Goal: Transaction & Acquisition: Obtain resource

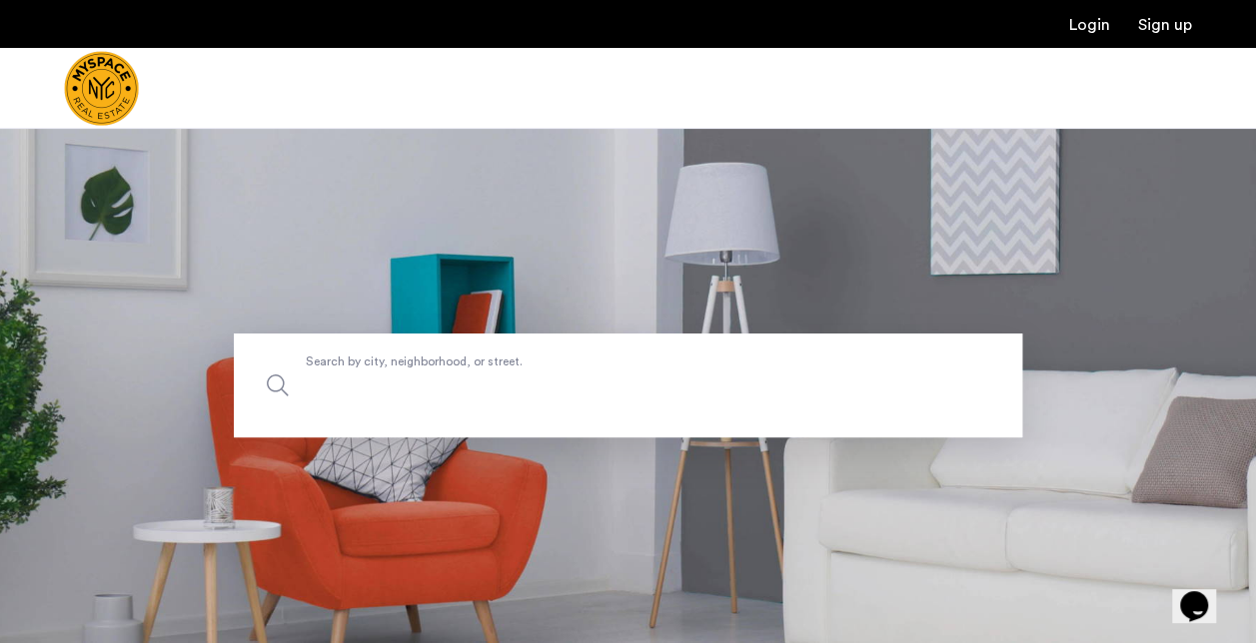
click at [468, 402] on input "Search by city, neighborhood, or street." at bounding box center [628, 386] width 788 height 104
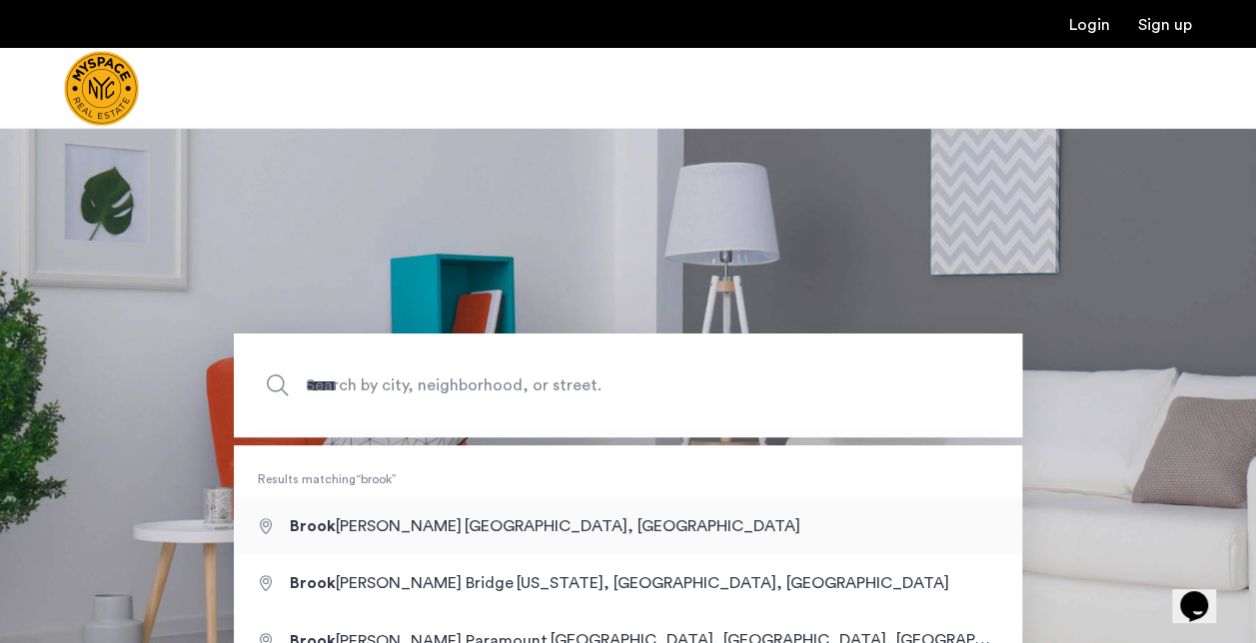
type input "**********"
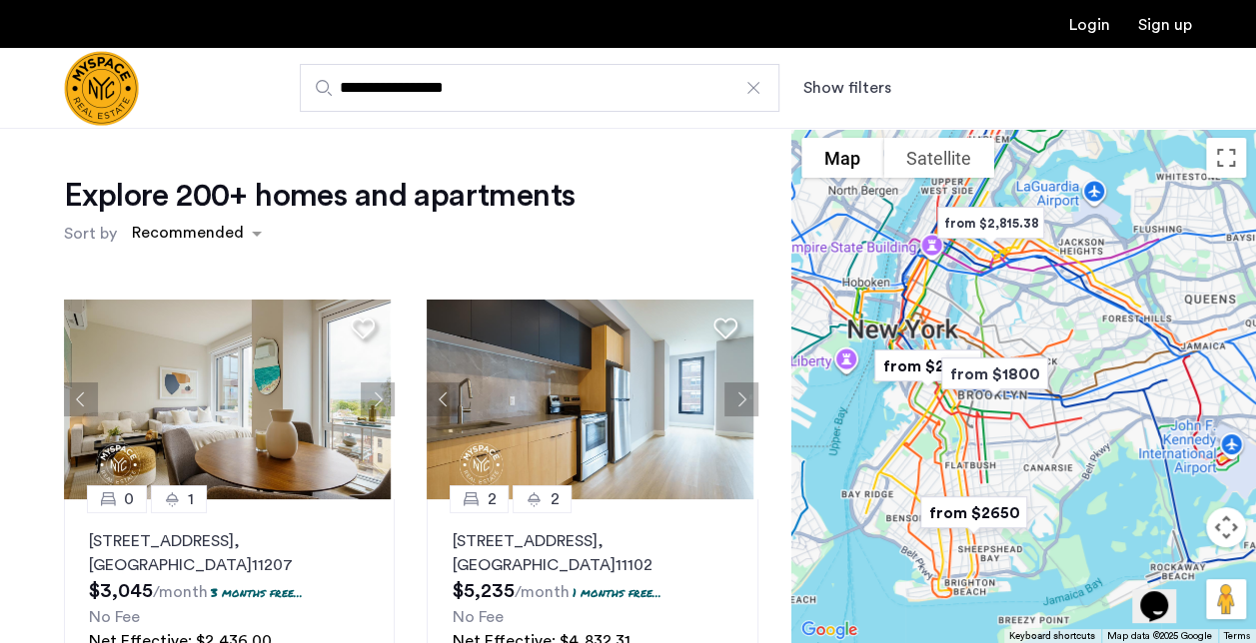
click at [838, 82] on button "Show filters" at bounding box center [847, 88] width 88 height 24
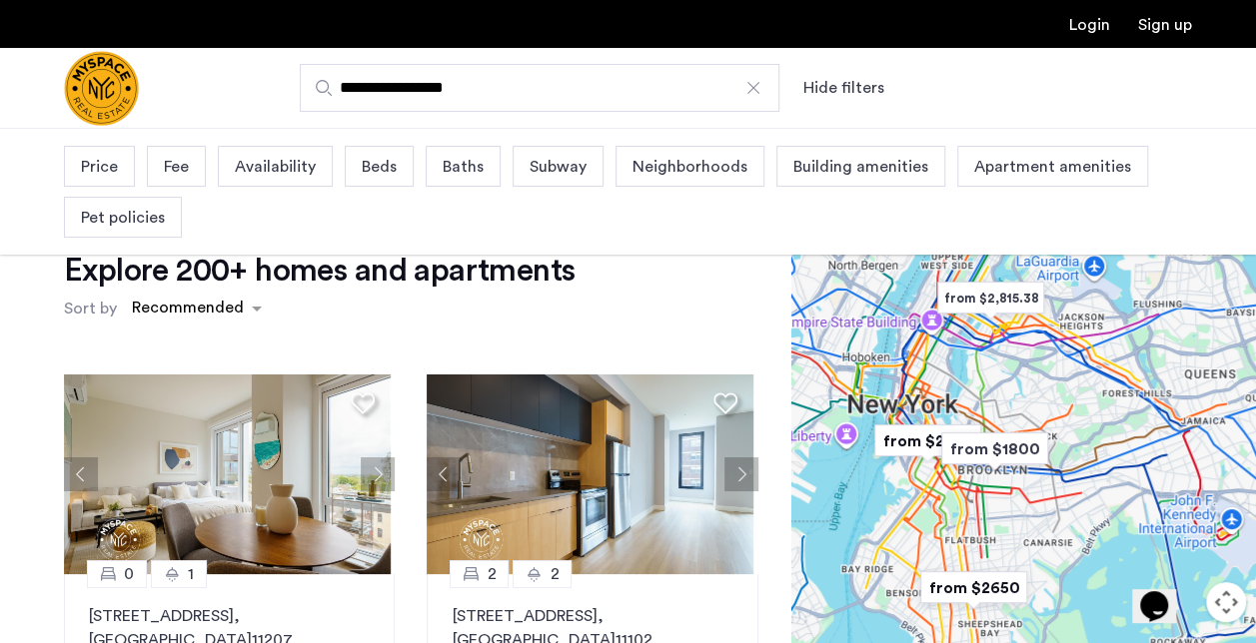
click at [161, 171] on div "Fee" at bounding box center [176, 166] width 59 height 41
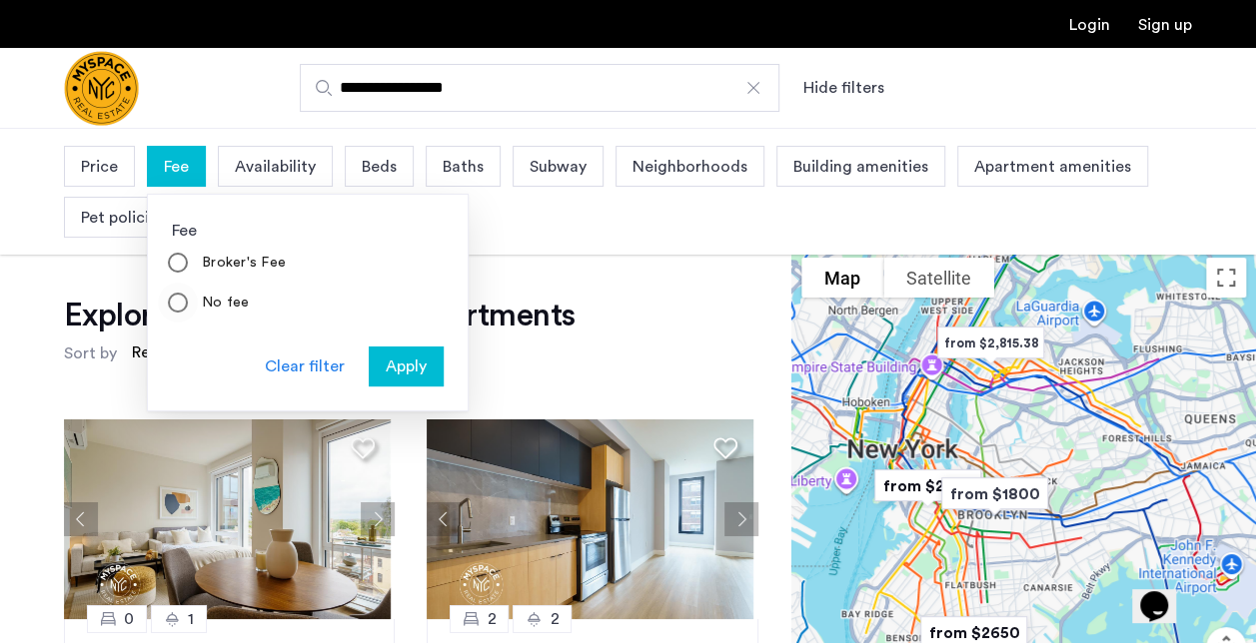
click at [224, 295] on label "No fee" at bounding box center [224, 303] width 52 height 20
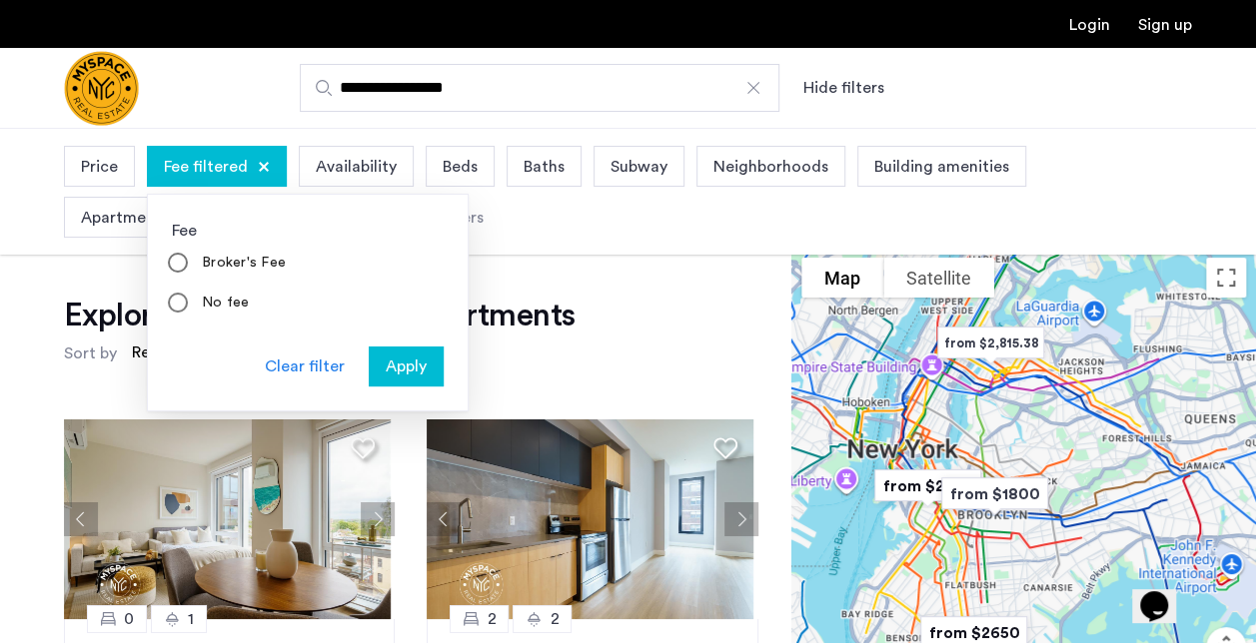
click at [409, 360] on span "Apply" at bounding box center [406, 367] width 41 height 24
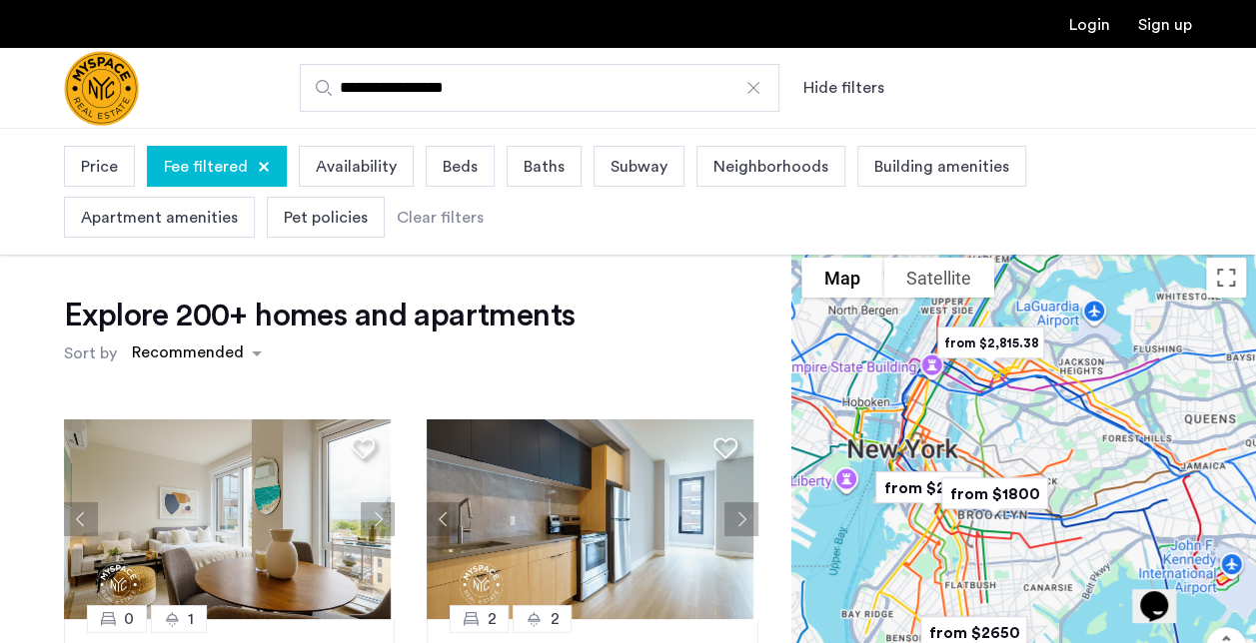
click at [83, 164] on span "Price" at bounding box center [99, 167] width 37 height 24
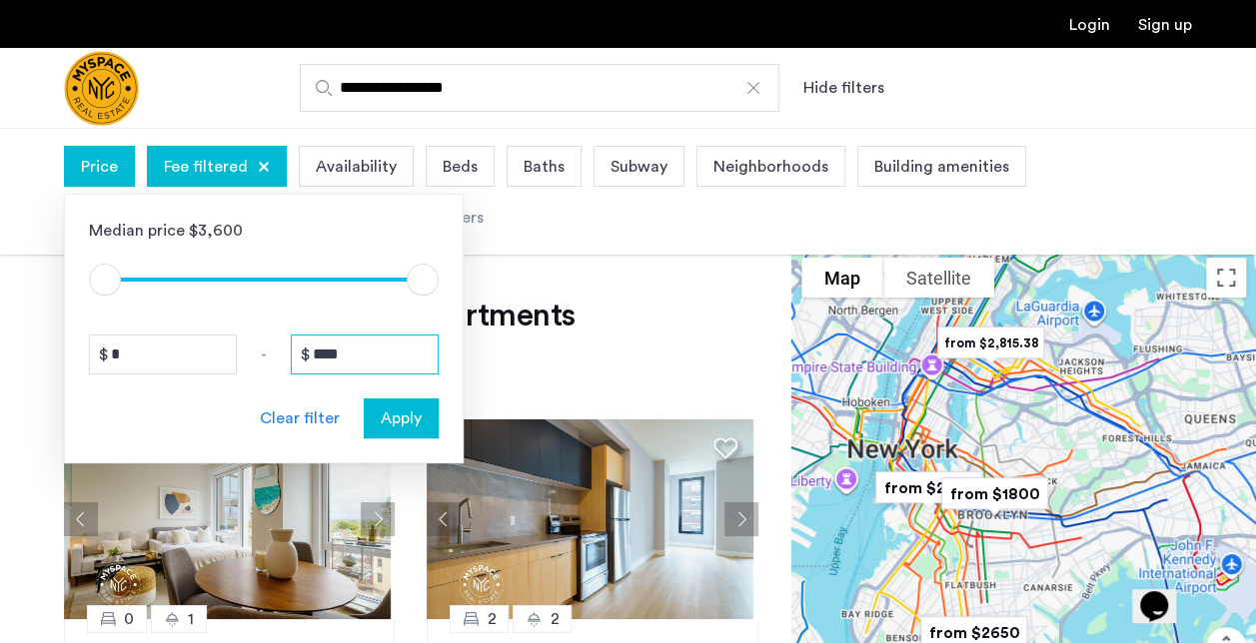
click at [364, 346] on input "****" at bounding box center [365, 355] width 148 height 40
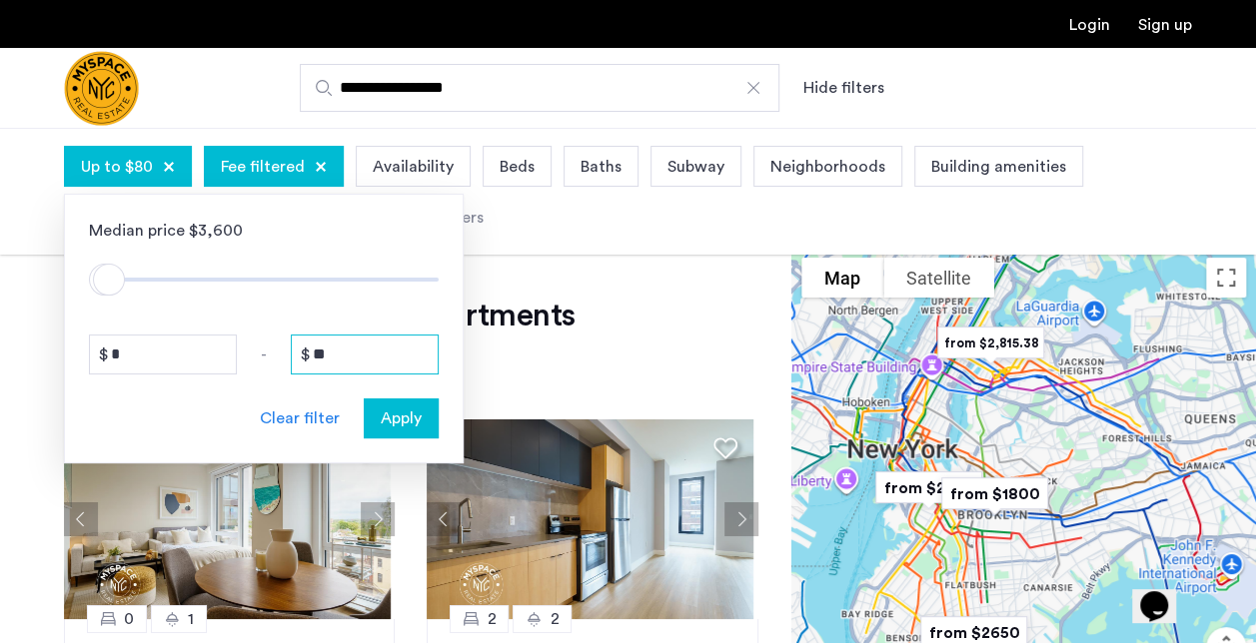
type input "*"
type input "****"
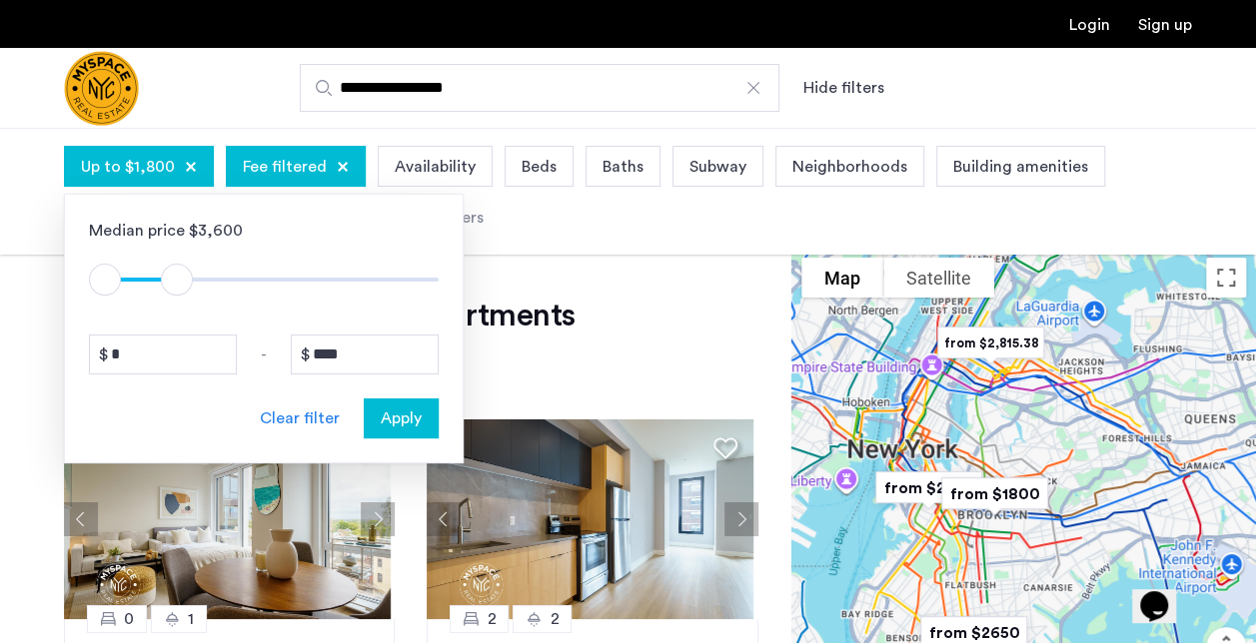
click at [401, 424] on span "Apply" at bounding box center [401, 419] width 41 height 24
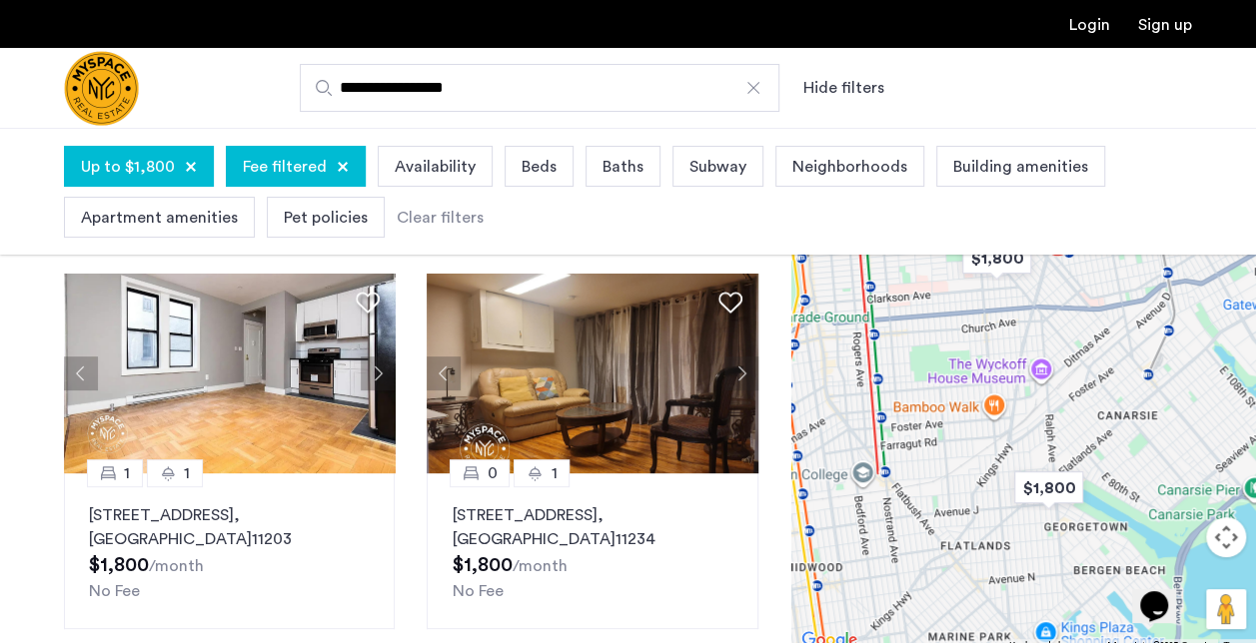
scroll to position [109, 0]
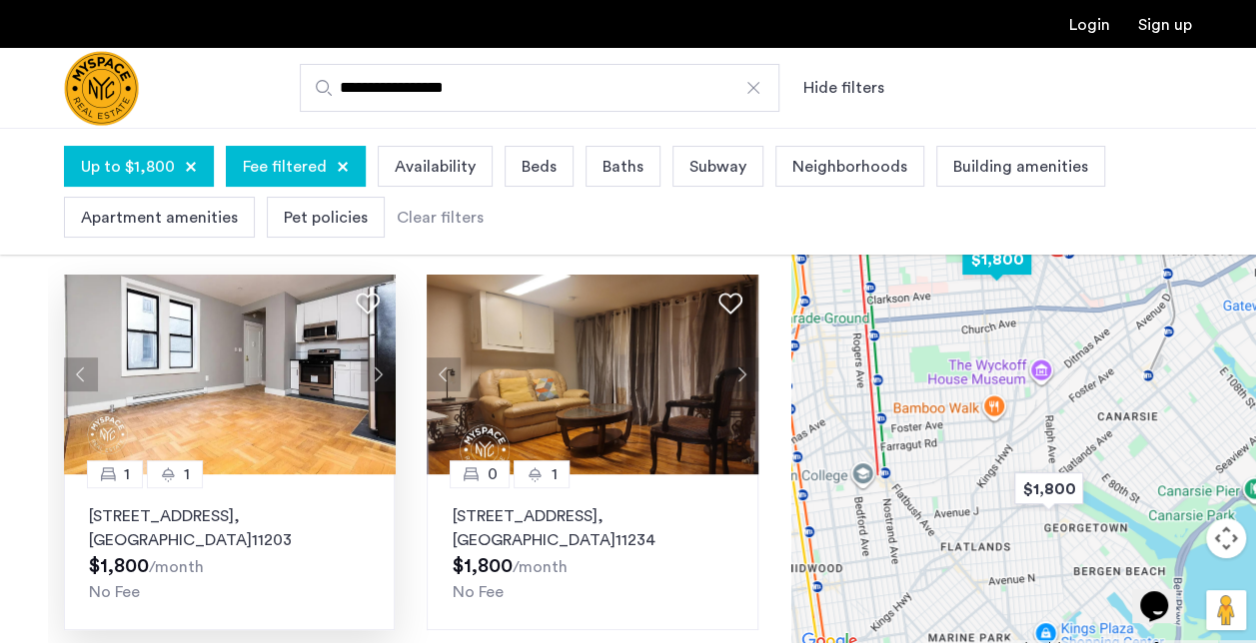
click at [216, 511] on p "[STREET_ADDRESS]" at bounding box center [229, 528] width 281 height 48
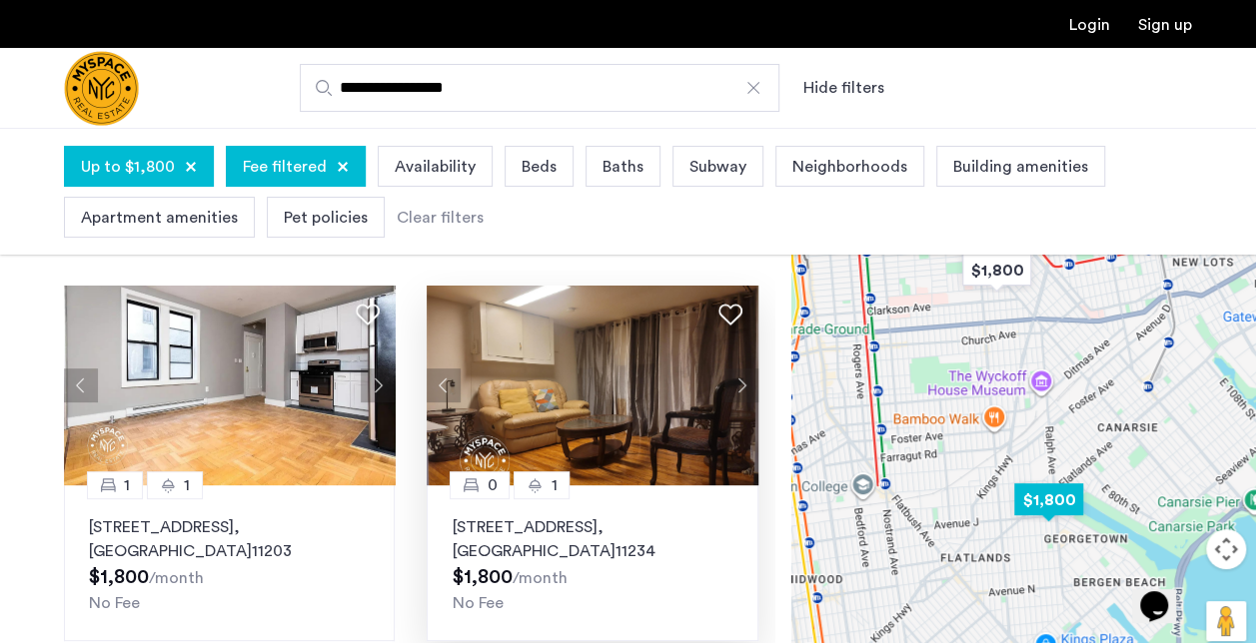
scroll to position [98, 0]
click at [745, 394] on button "Next apartment" at bounding box center [741, 386] width 34 height 34
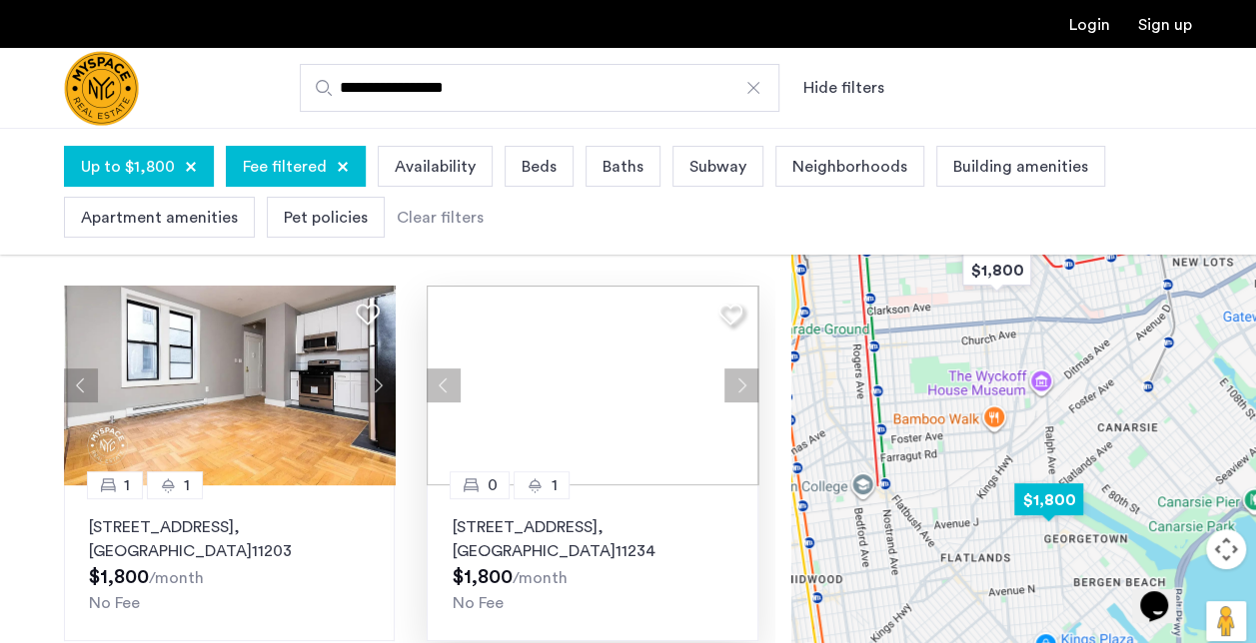
click at [745, 394] on div at bounding box center [591, 386] width 331 height 200
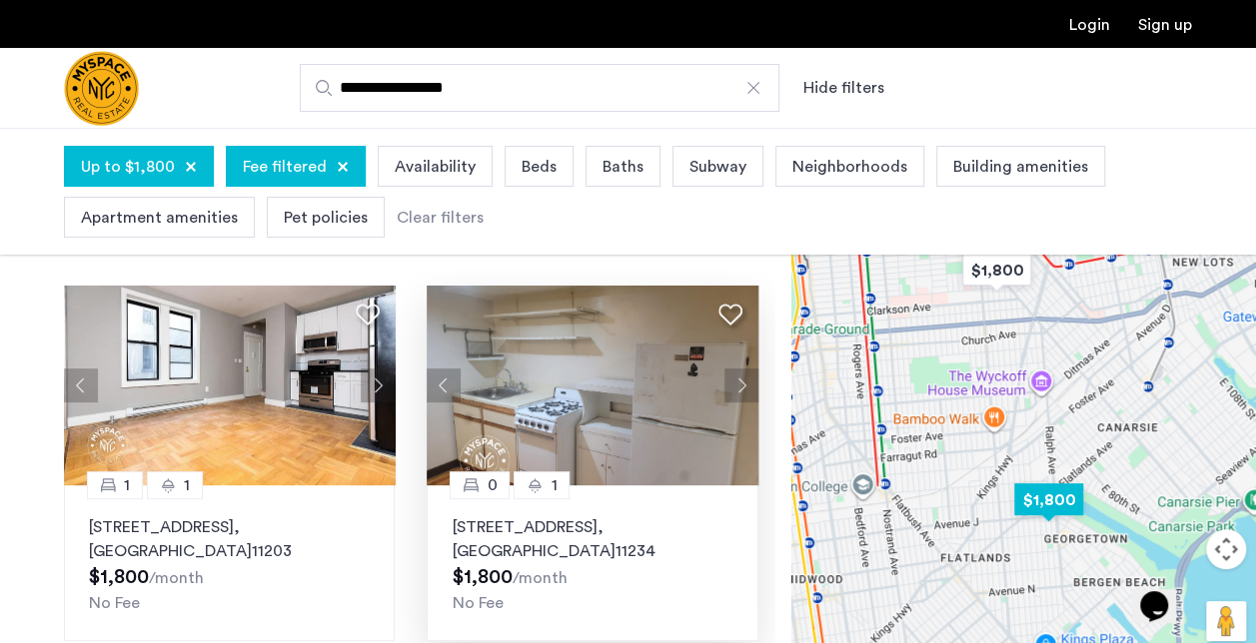
click at [745, 394] on button "Next apartment" at bounding box center [741, 386] width 34 height 34
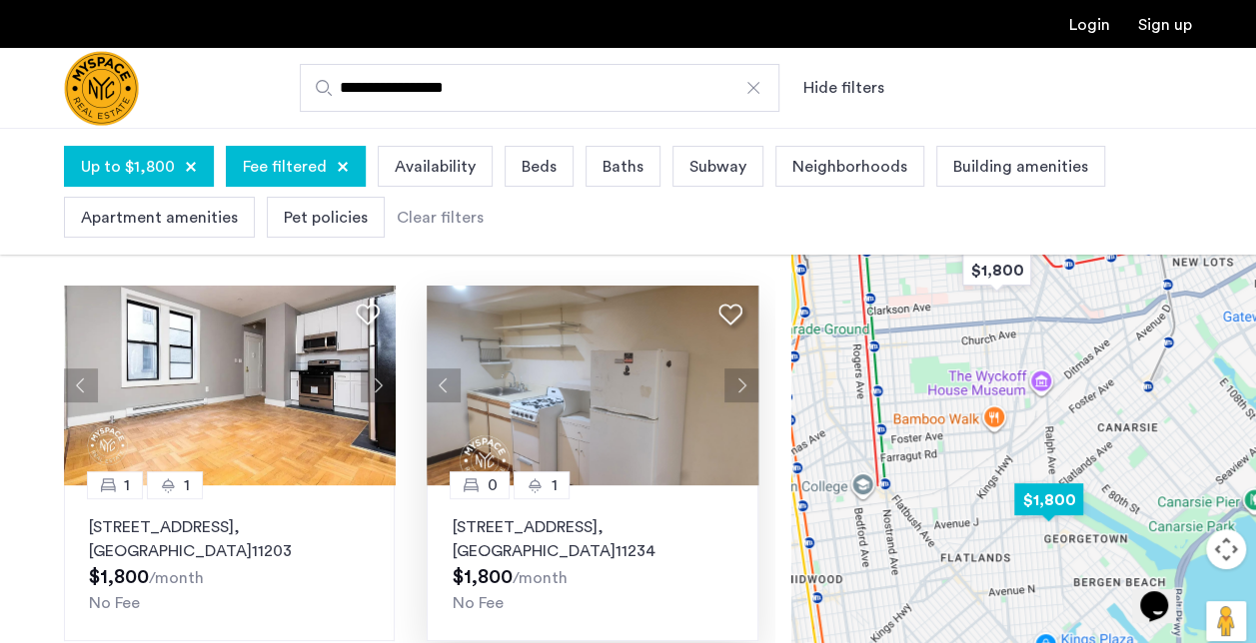
scroll to position [0, 0]
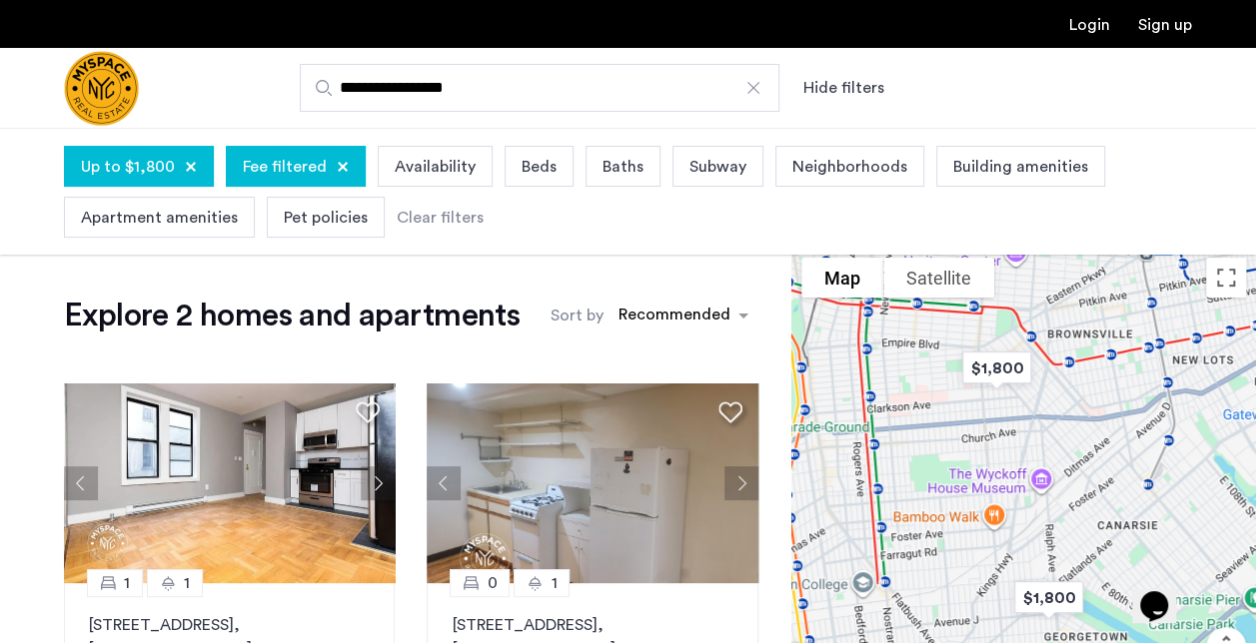
click at [134, 101] on img "Cazamio Logo" at bounding box center [101, 88] width 75 height 75
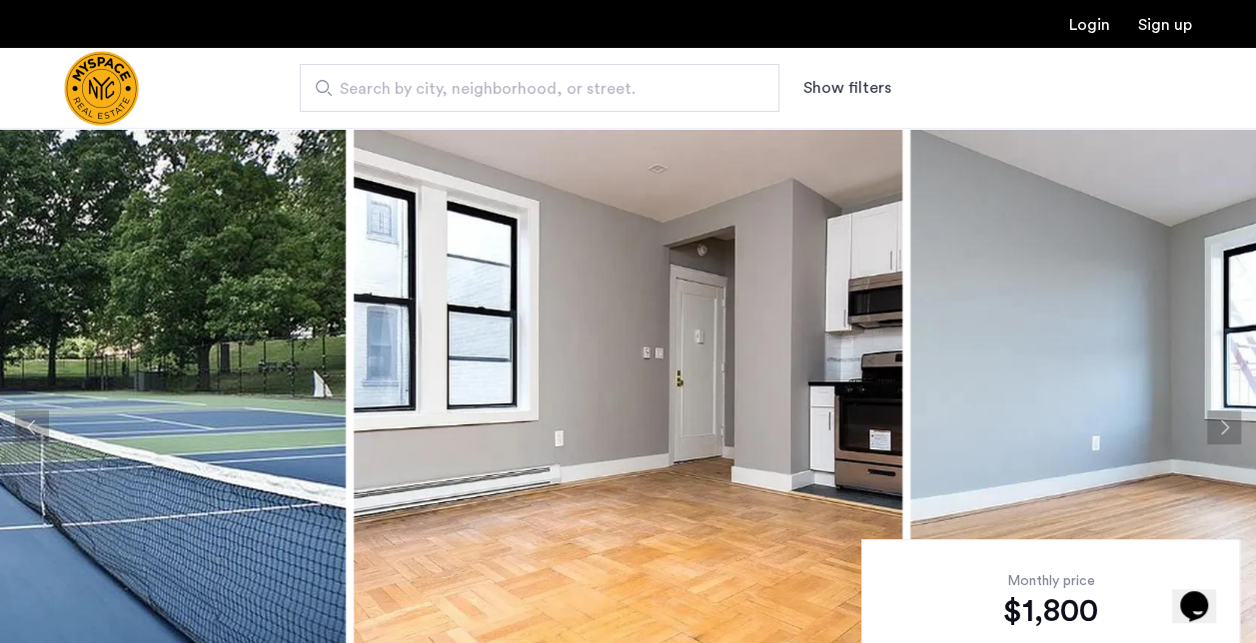
click at [537, 441] on img at bounding box center [628, 427] width 548 height 599
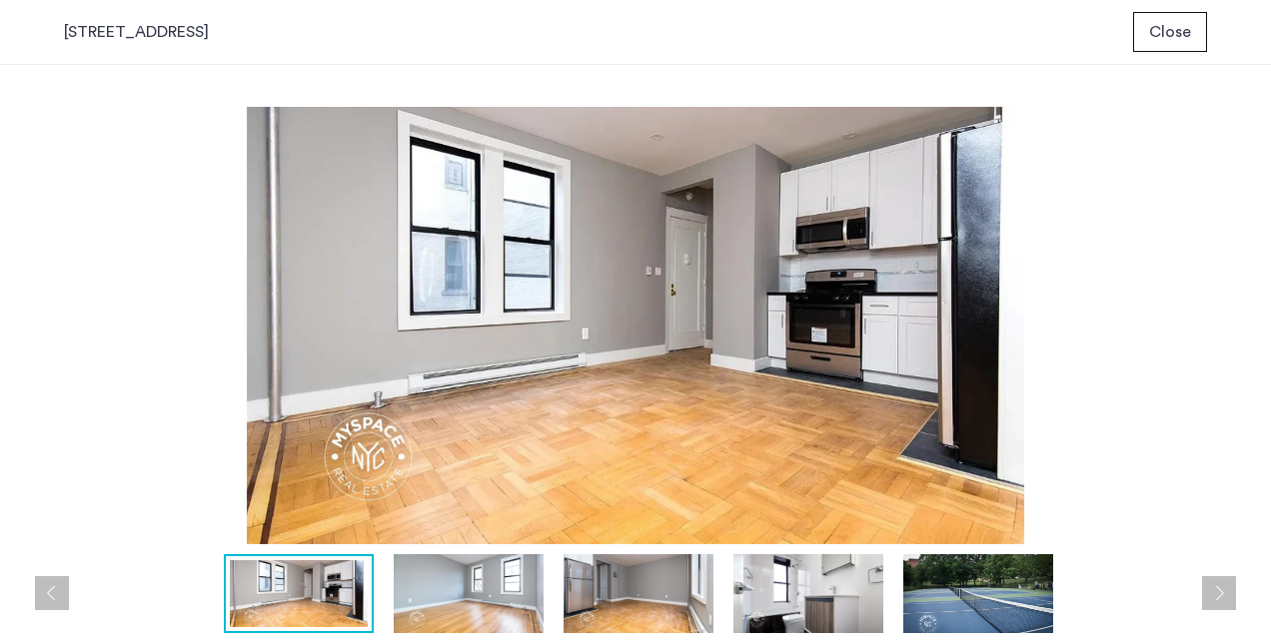
click at [1213, 591] on button "Next apartment" at bounding box center [1219, 593] width 34 height 34
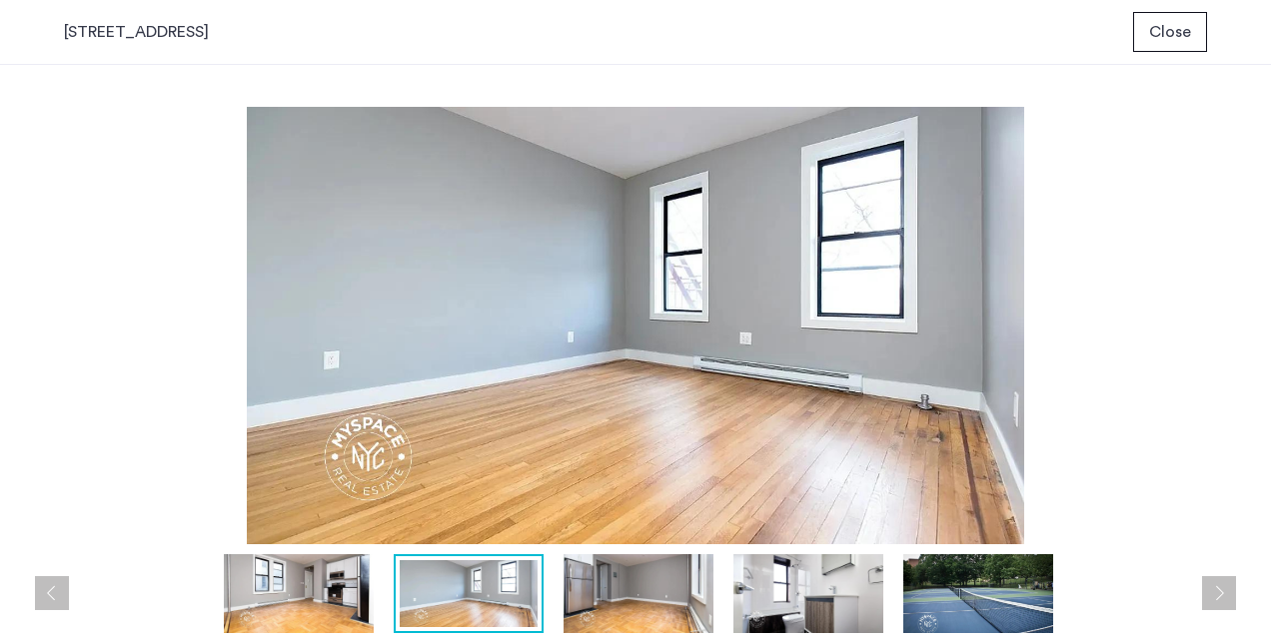
click at [1213, 591] on button "Next apartment" at bounding box center [1219, 593] width 34 height 34
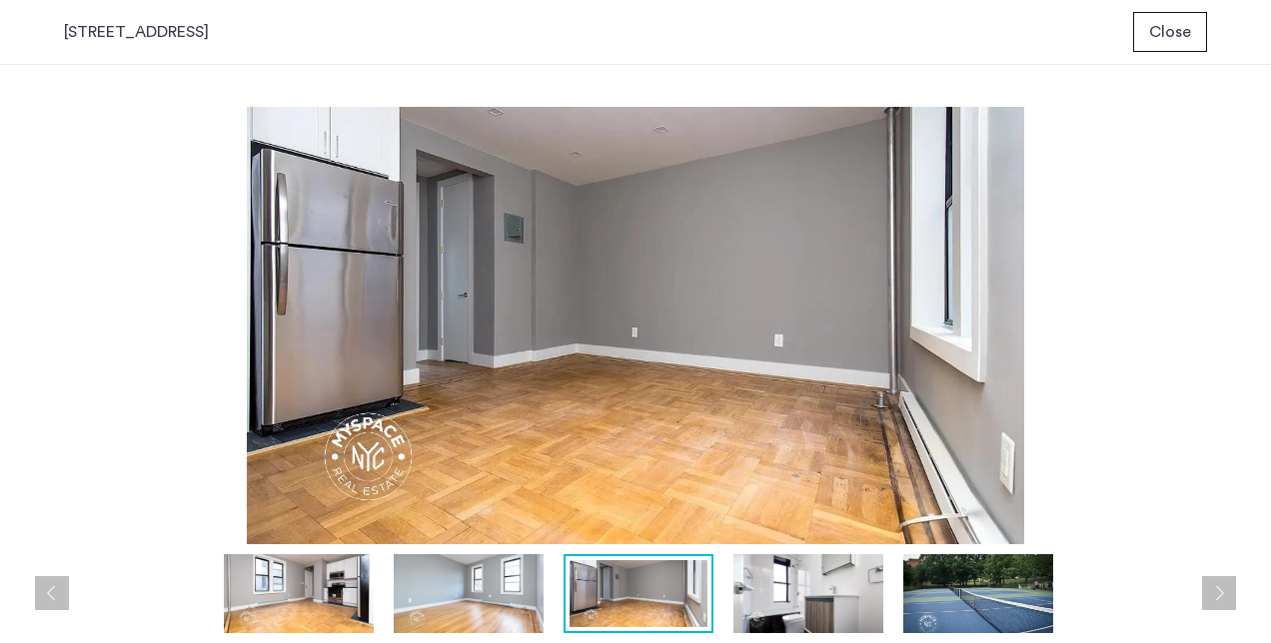
click at [1213, 591] on button "Next apartment" at bounding box center [1219, 593] width 34 height 34
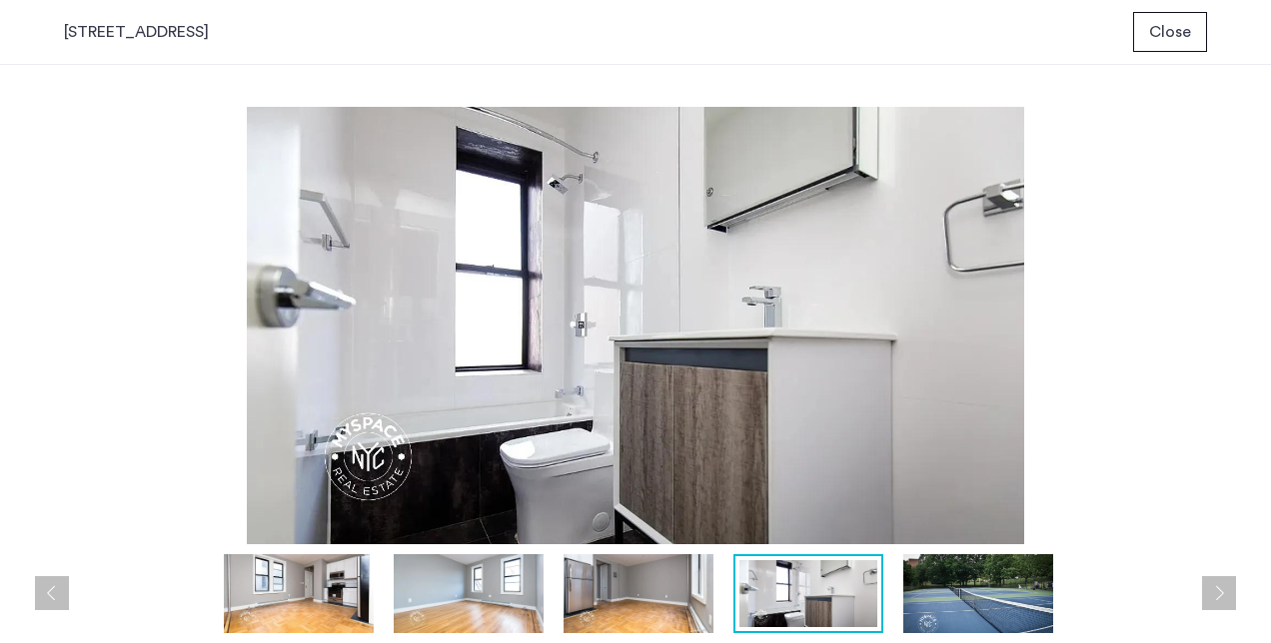
click at [1213, 591] on button "Next apartment" at bounding box center [1219, 593] width 34 height 34
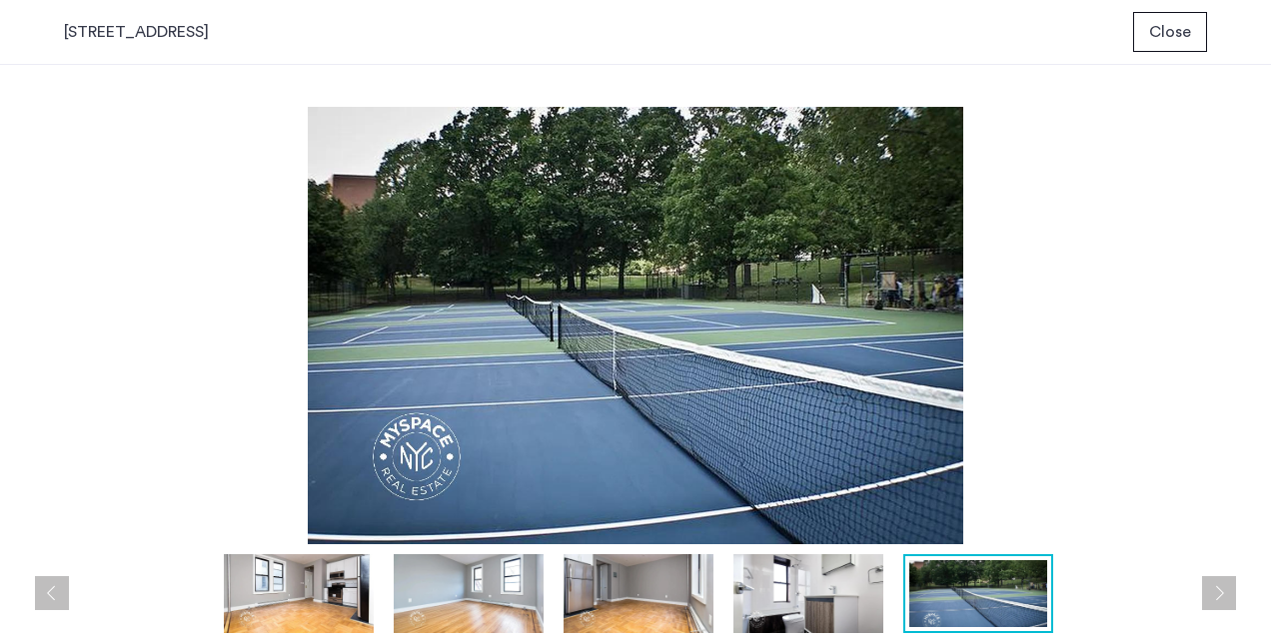
click at [1213, 591] on button "Next apartment" at bounding box center [1219, 593] width 34 height 34
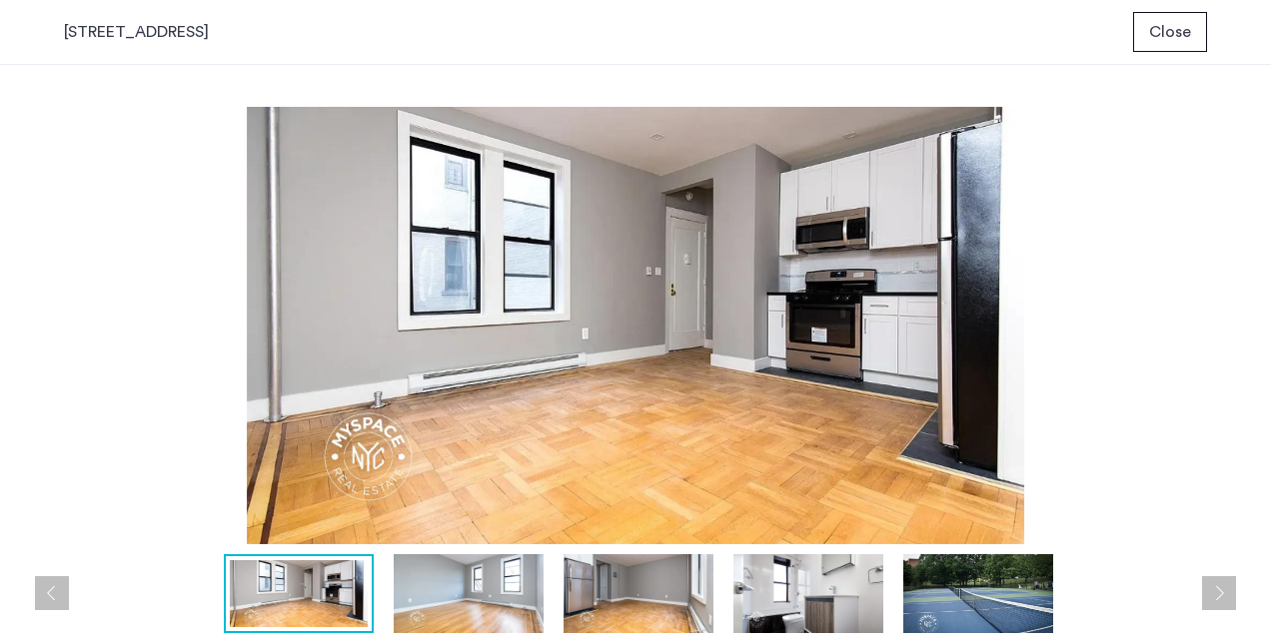
click at [1213, 591] on button "Next apartment" at bounding box center [1219, 593] width 34 height 34
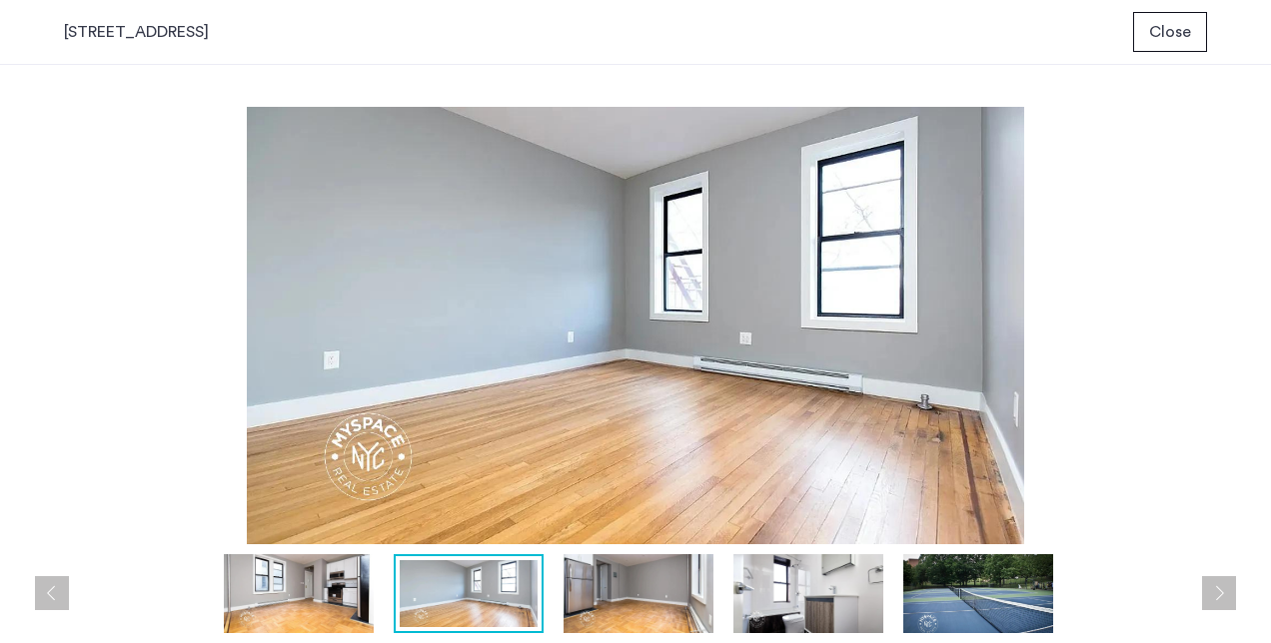
click at [1167, 25] on span "Close" at bounding box center [1170, 32] width 42 height 24
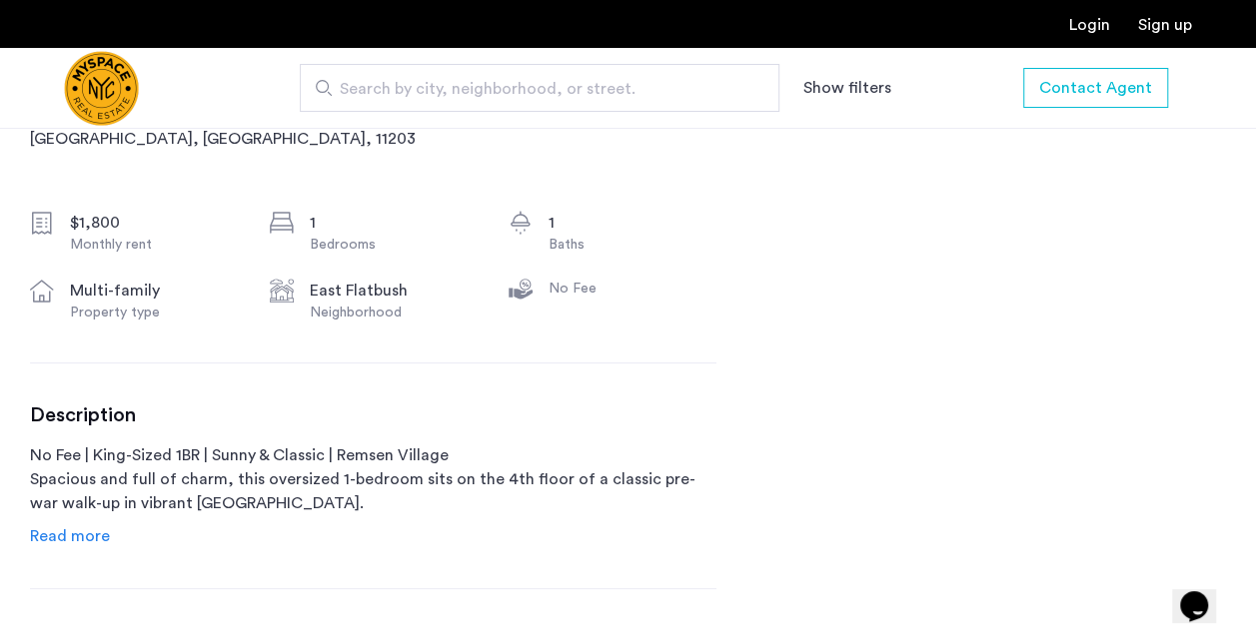
scroll to position [751, 0]
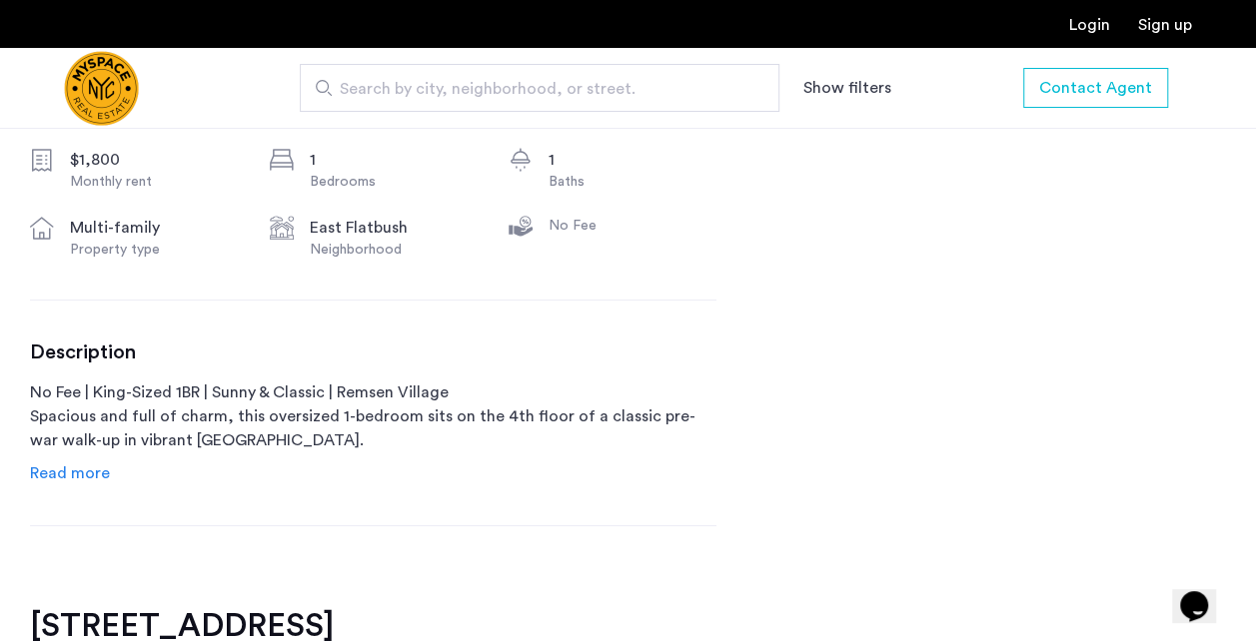
click at [84, 473] on span "Read more" at bounding box center [70, 473] width 80 height 16
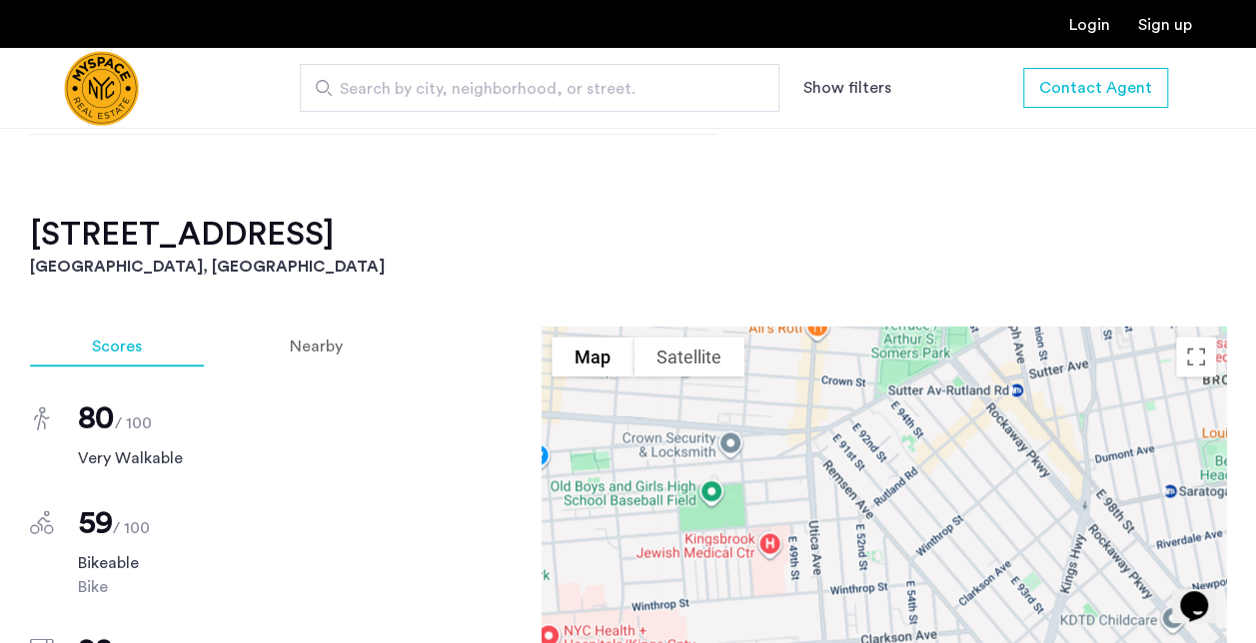
scroll to position [1379, 0]
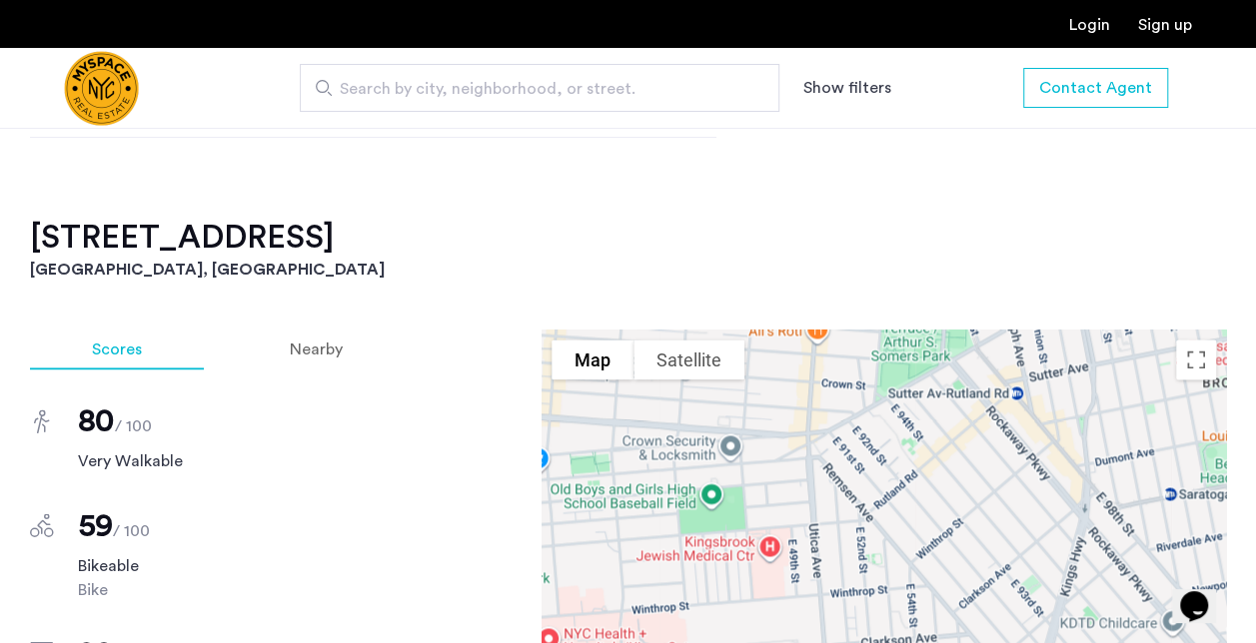
drag, startPoint x: 26, startPoint y: 239, endPoint x: 441, endPoint y: 238, distance: 415.5
click at [441, 238] on div "92 East 53 street, Unit 4H Brooklyn, NY , 11203 $1,800 Monthly rent 1 Bedrooms …" at bounding box center [628, 424] width 1256 height 2153
copy h2 "92 East 53rd Street, Unit 4H"
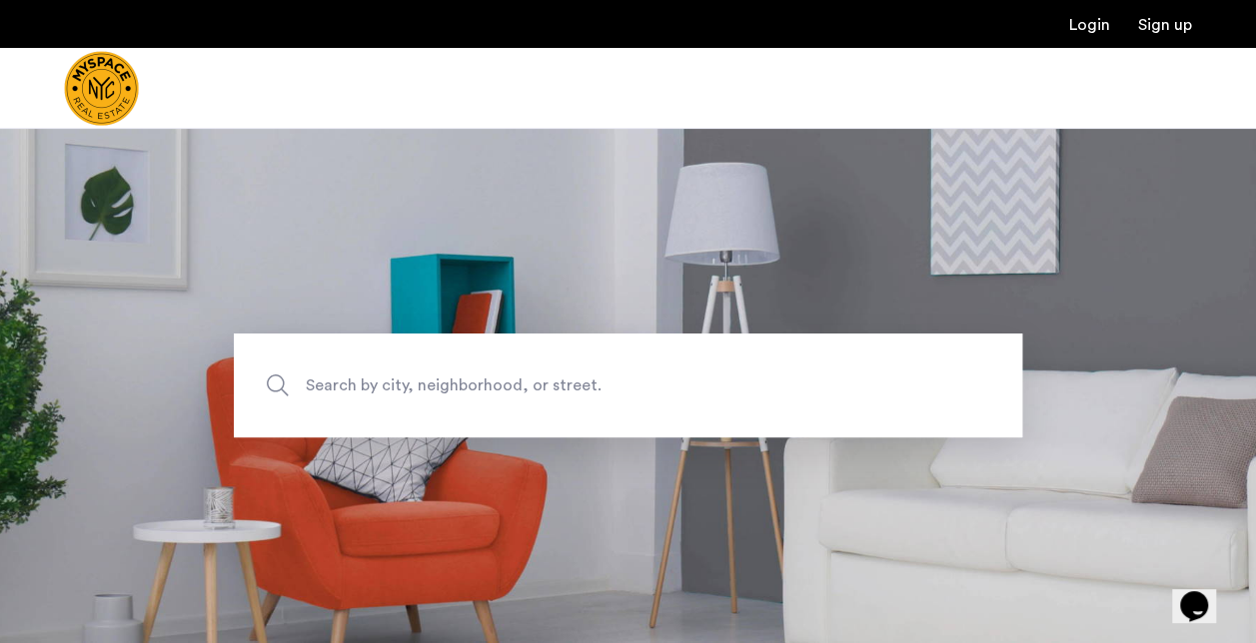
click at [115, 81] on img "Cazamio Logo" at bounding box center [101, 88] width 75 height 75
